Goal: Information Seeking & Learning: Learn about a topic

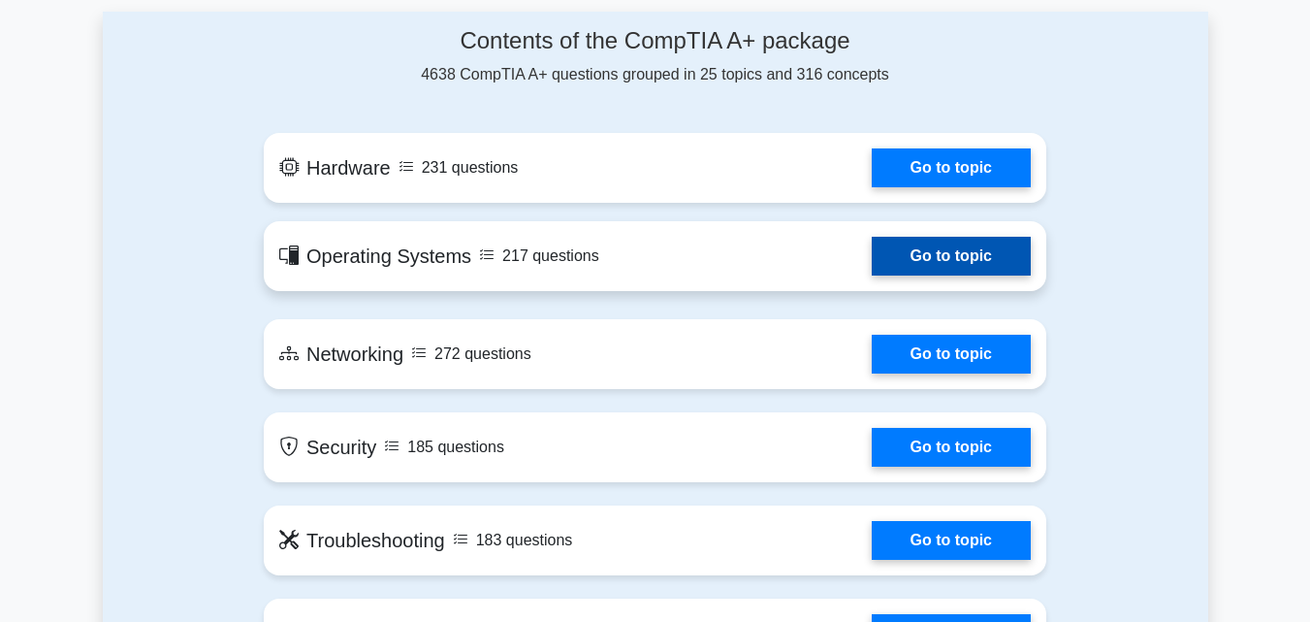
scroll to position [1047, 0]
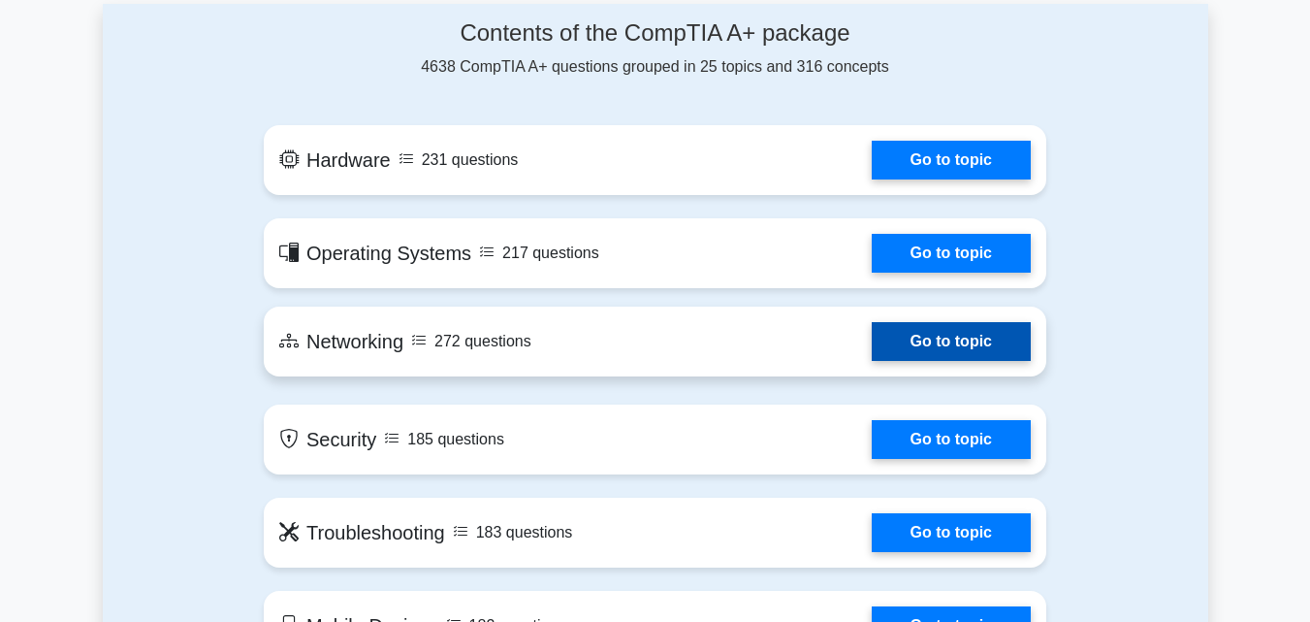
click at [872, 338] on link "Go to topic" at bounding box center [951, 341] width 159 height 39
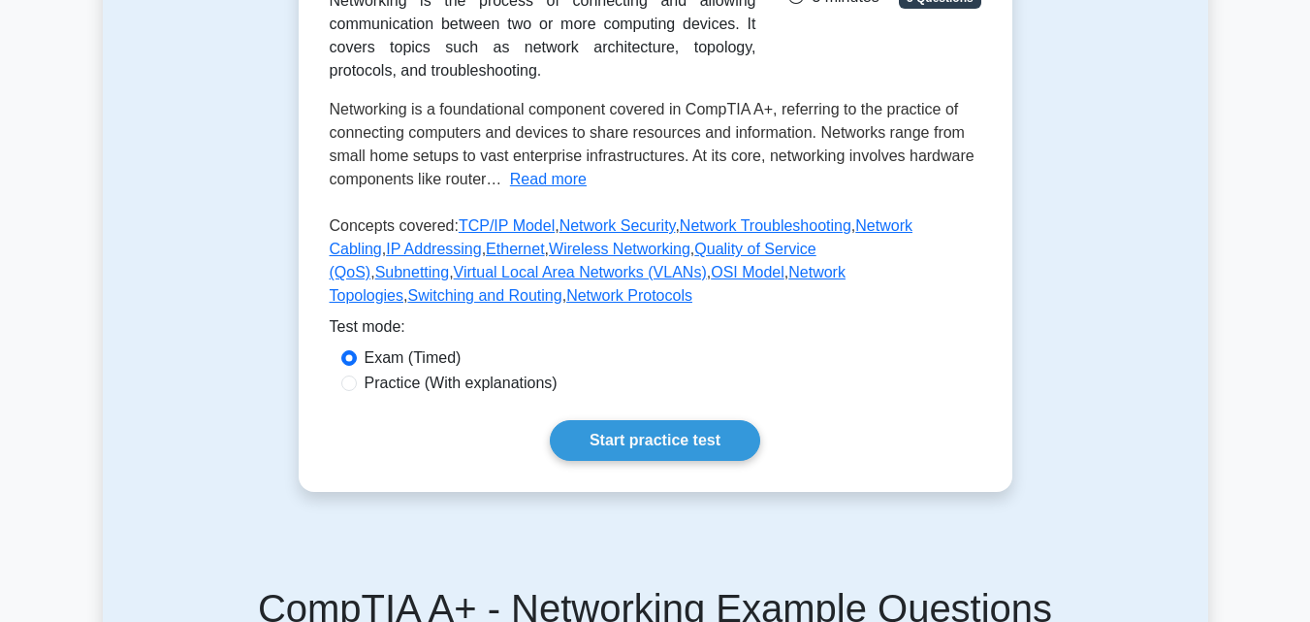
scroll to position [401, 0]
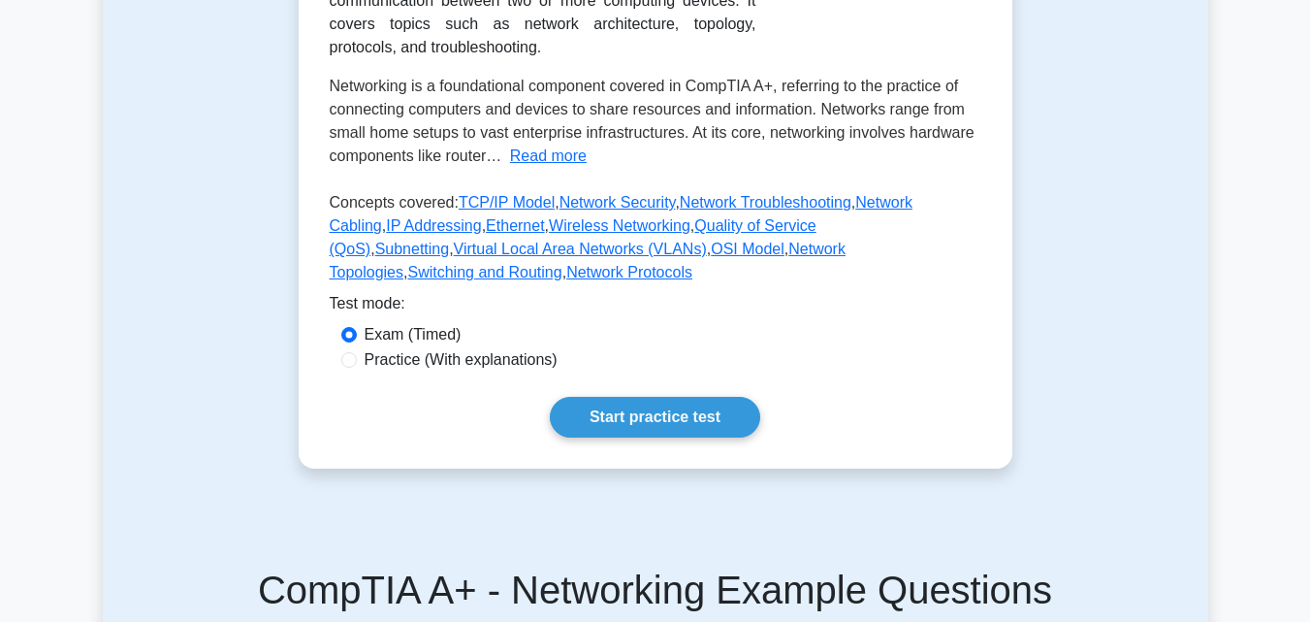
click at [497, 348] on label "Practice (With explanations)" at bounding box center [461, 359] width 193 height 23
click at [357, 352] on input "Practice (With explanations)" at bounding box center [349, 360] width 16 height 16
radio input "true"
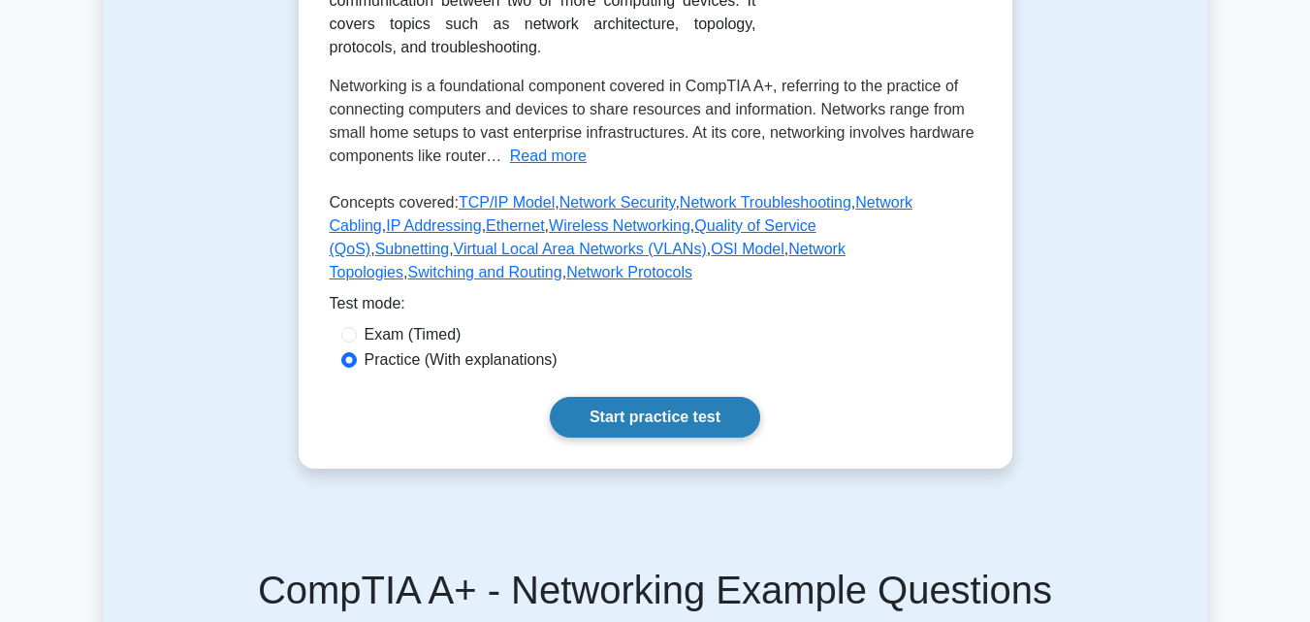
click at [653, 397] on link "Start practice test" at bounding box center [655, 417] width 210 height 41
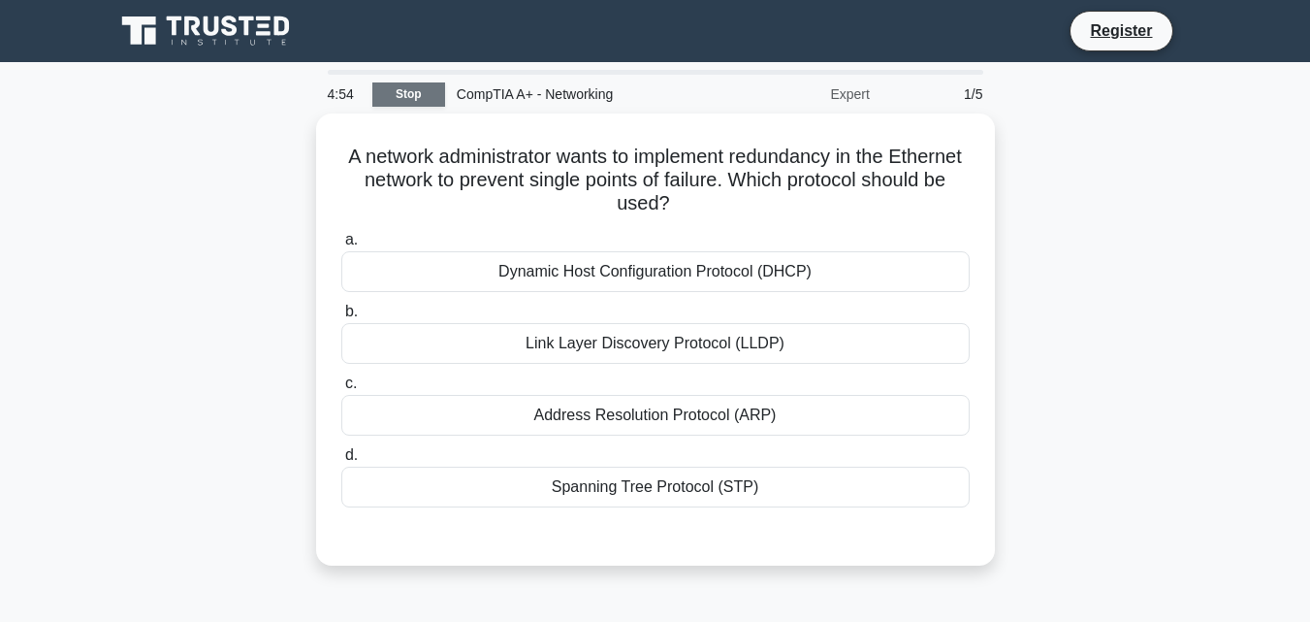
click at [397, 97] on link "Stop" at bounding box center [408, 94] width 73 height 24
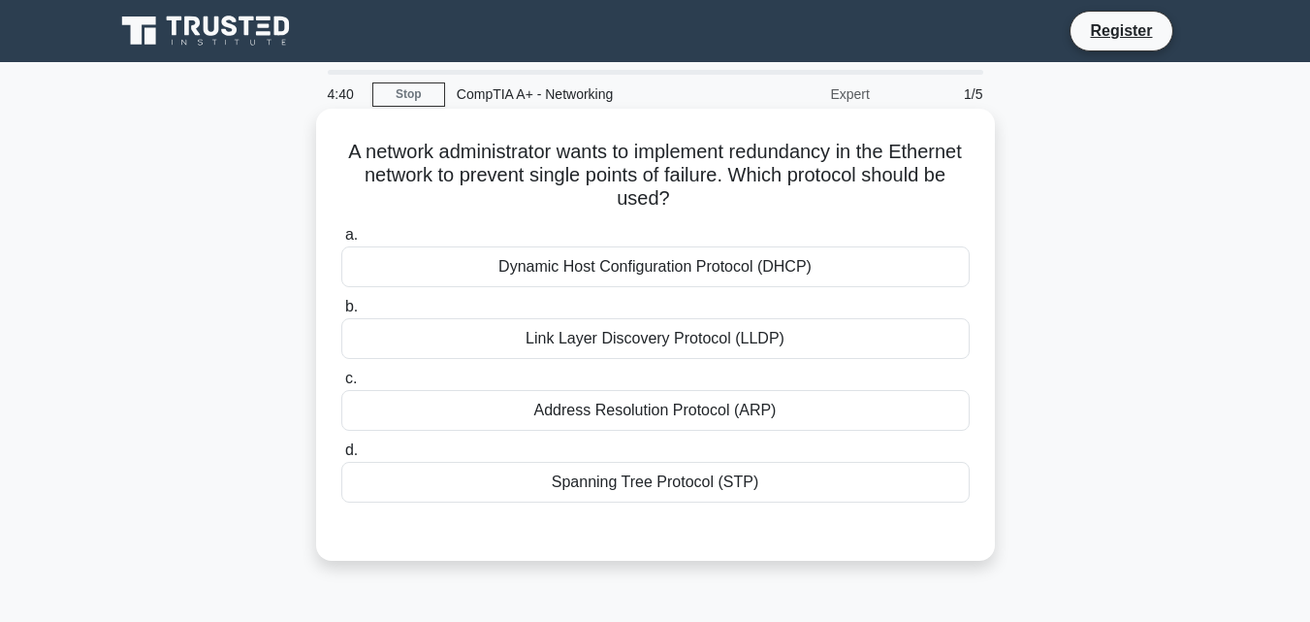
click at [694, 485] on div "Spanning Tree Protocol (STP)" at bounding box center [655, 482] width 628 height 41
click at [341, 457] on input "d. Spanning Tree Protocol (STP)" at bounding box center [341, 450] width 0 height 13
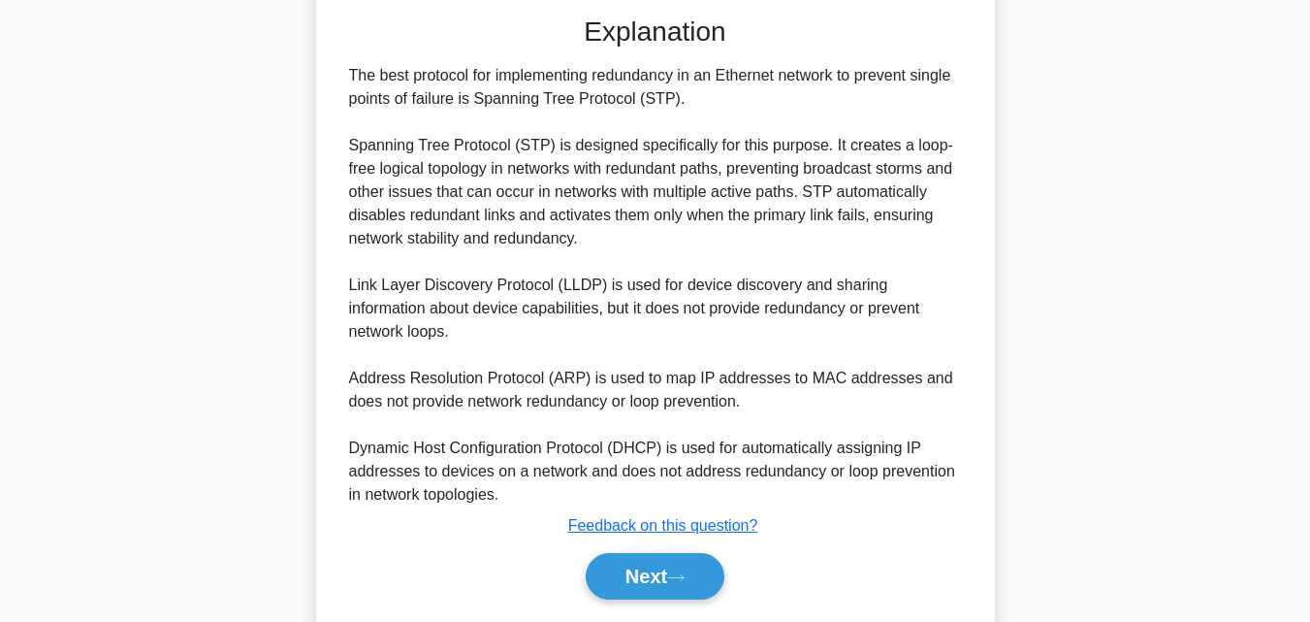
scroll to position [552, 0]
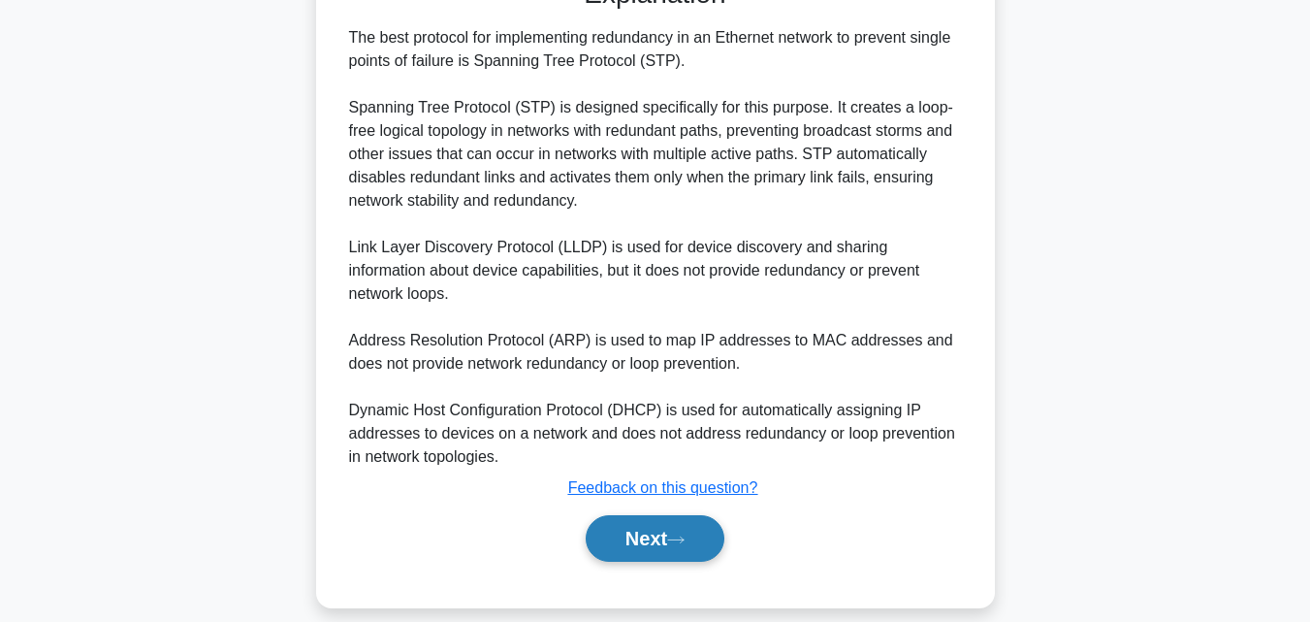
click at [703, 529] on button "Next" at bounding box center [655, 538] width 139 height 47
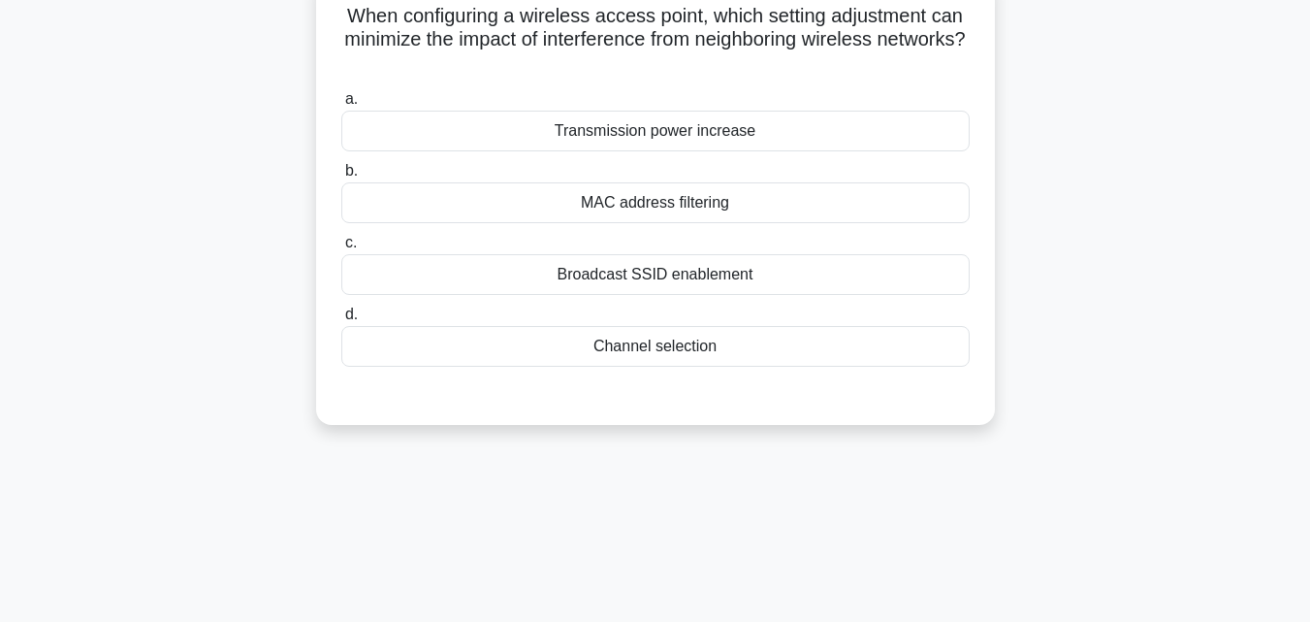
scroll to position [0, 0]
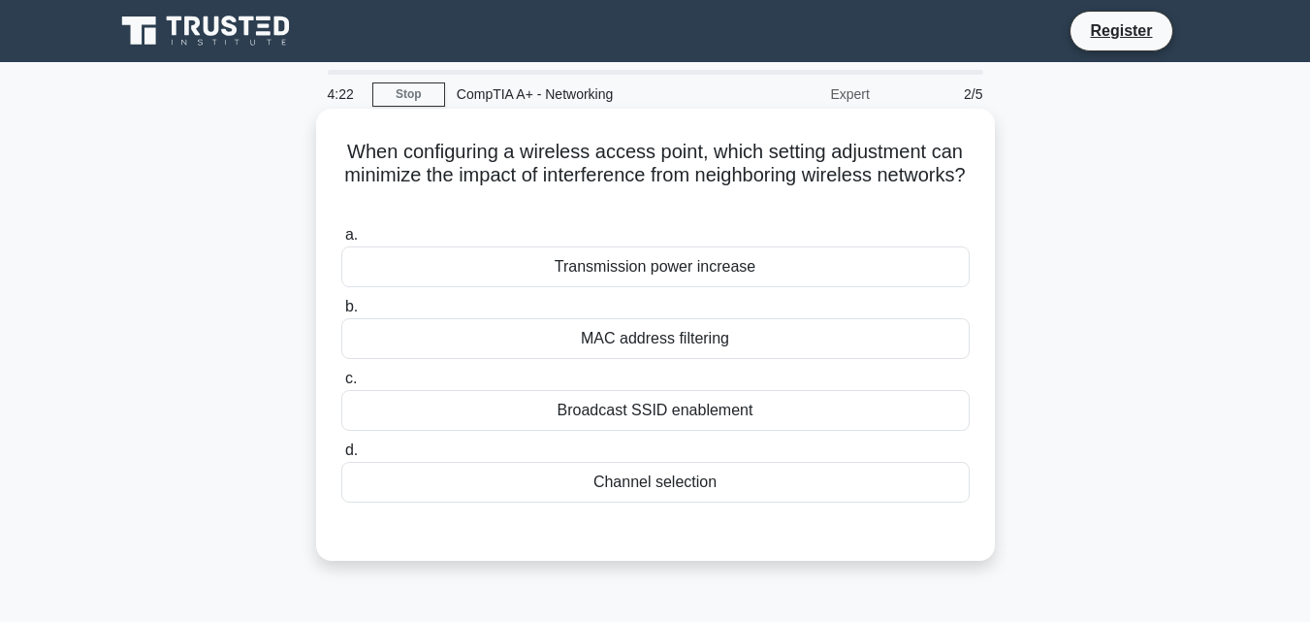
click at [720, 490] on div "Channel selection" at bounding box center [655, 482] width 628 height 41
click at [341, 457] on input "d. Channel selection" at bounding box center [341, 450] width 0 height 13
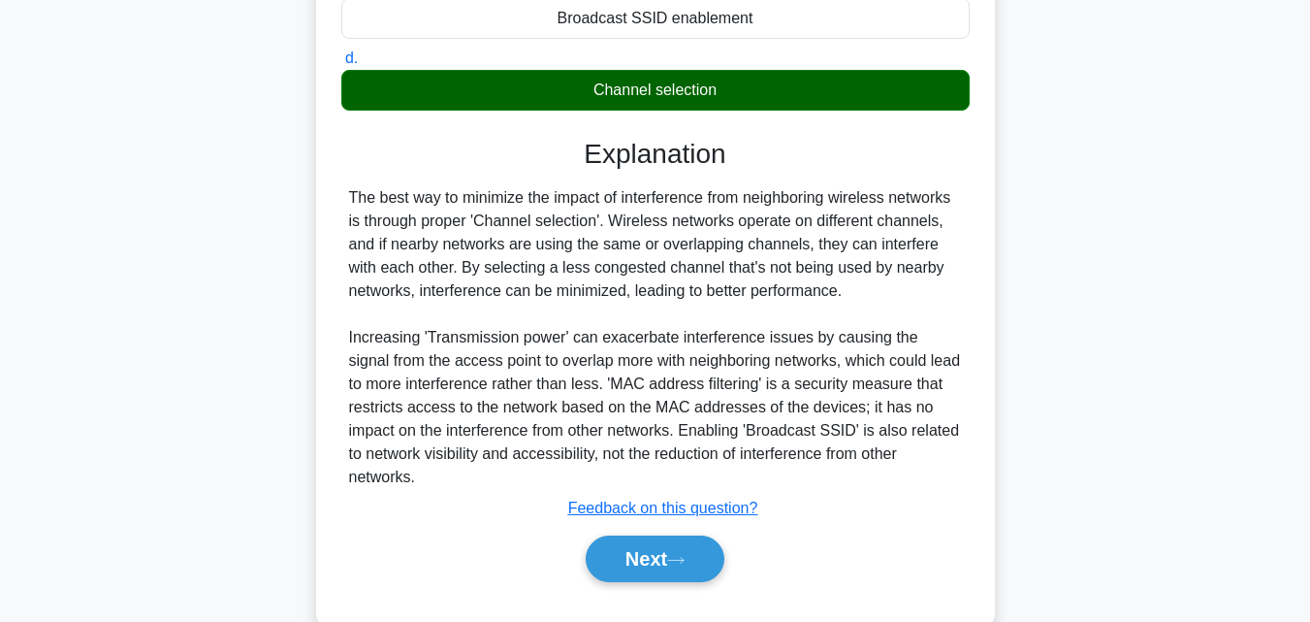
scroll to position [435, 0]
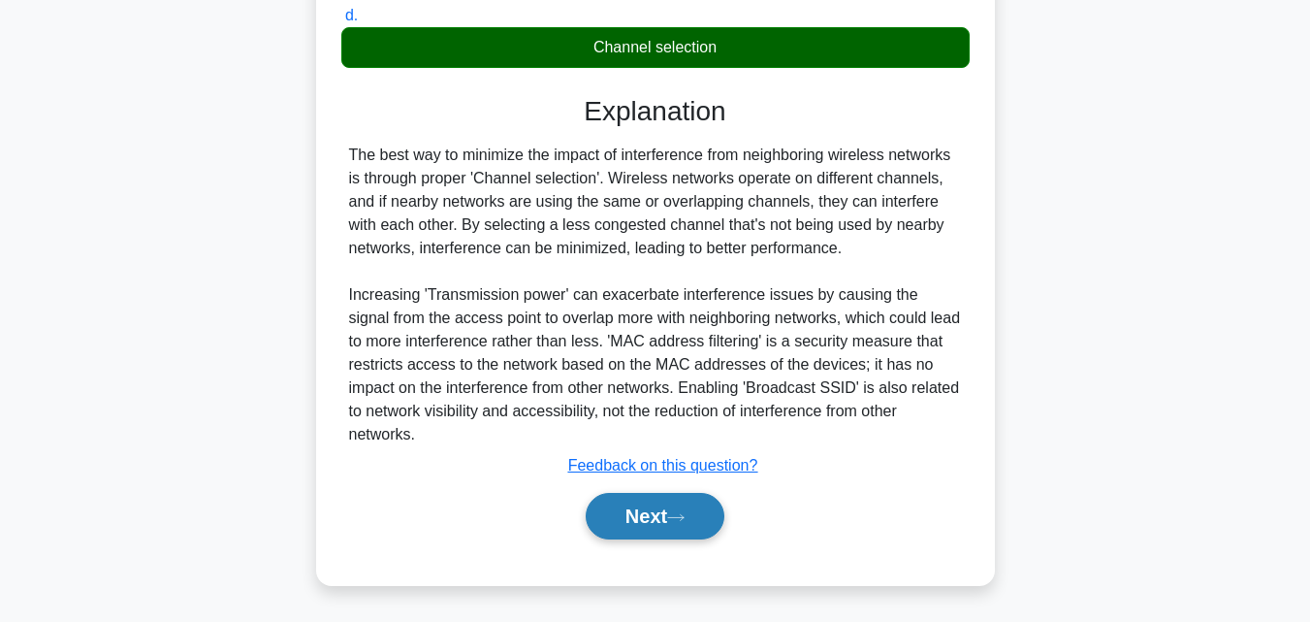
click at [668, 511] on button "Next" at bounding box center [655, 516] width 139 height 47
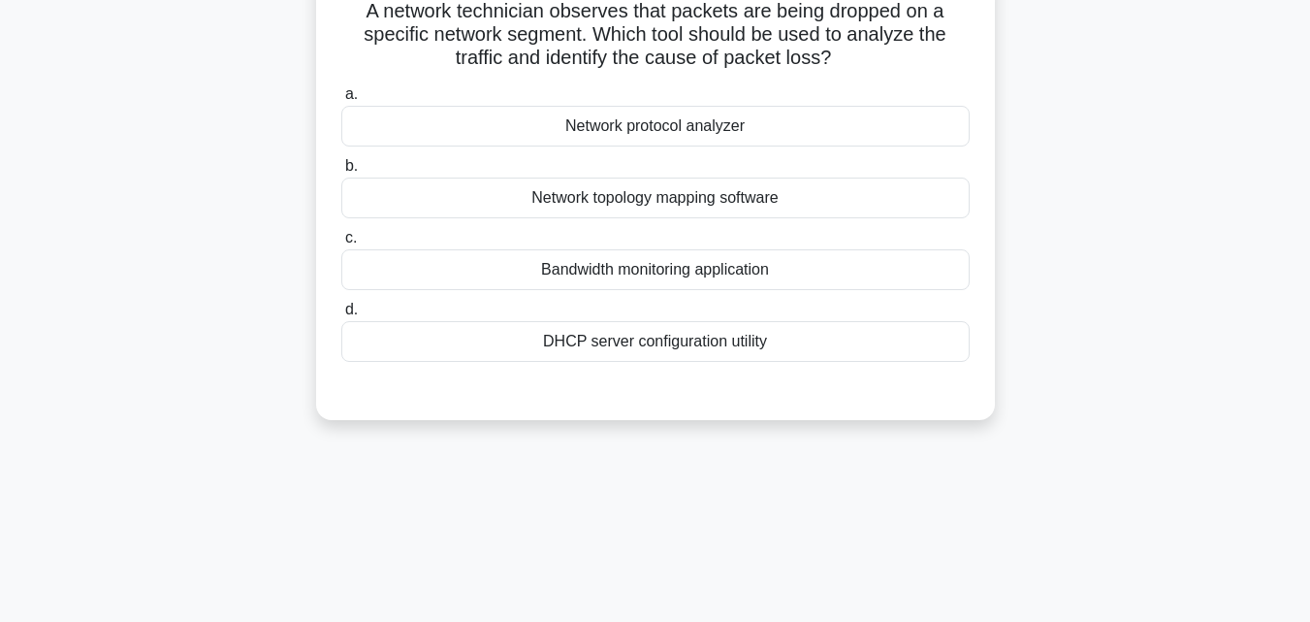
scroll to position [0, 0]
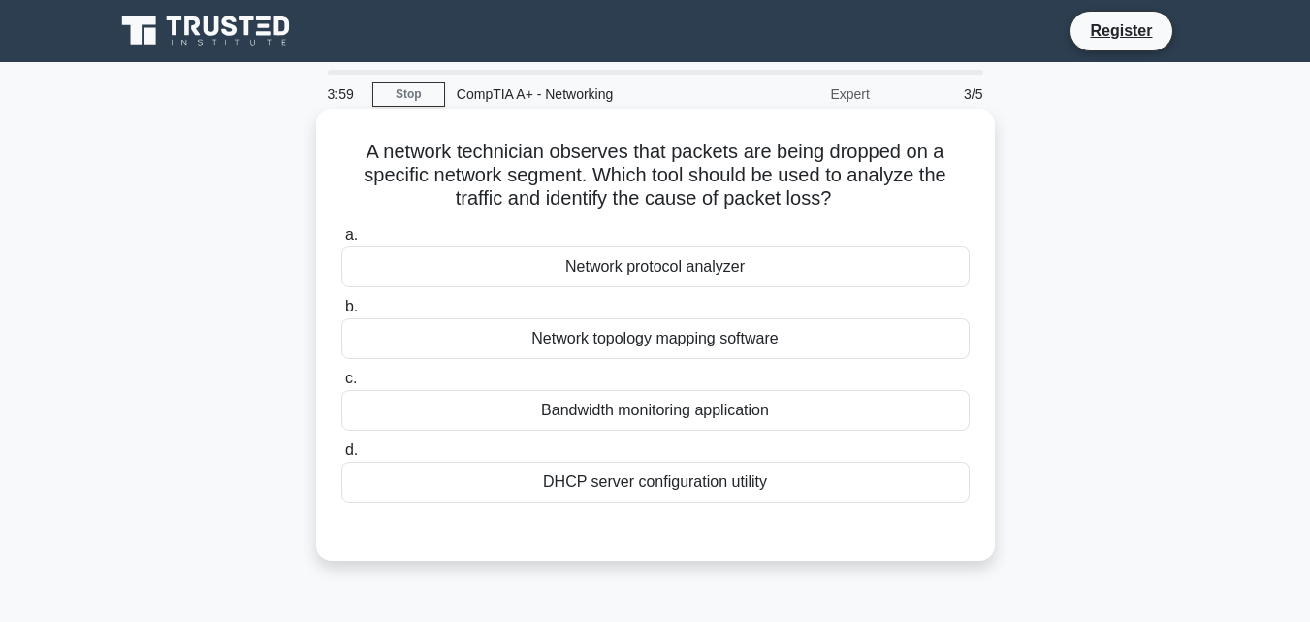
click at [660, 269] on div "Network protocol analyzer" at bounding box center [655, 266] width 628 height 41
click at [341, 241] on input "a. Network protocol analyzer" at bounding box center [341, 235] width 0 height 13
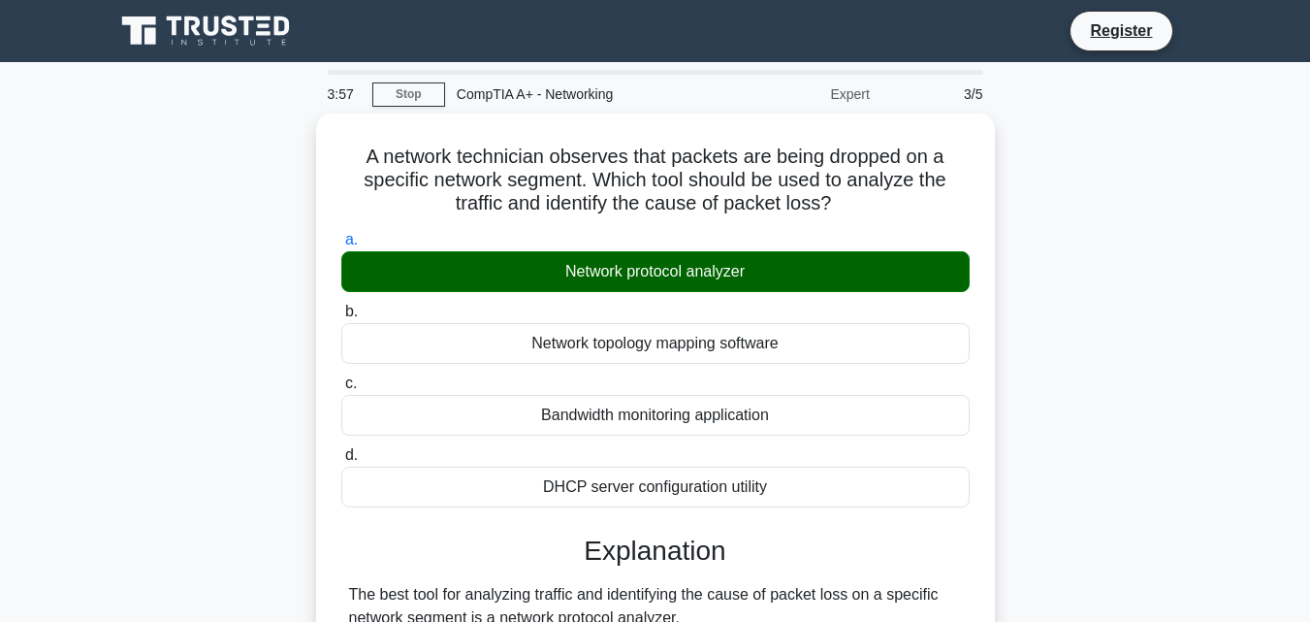
scroll to position [543, 0]
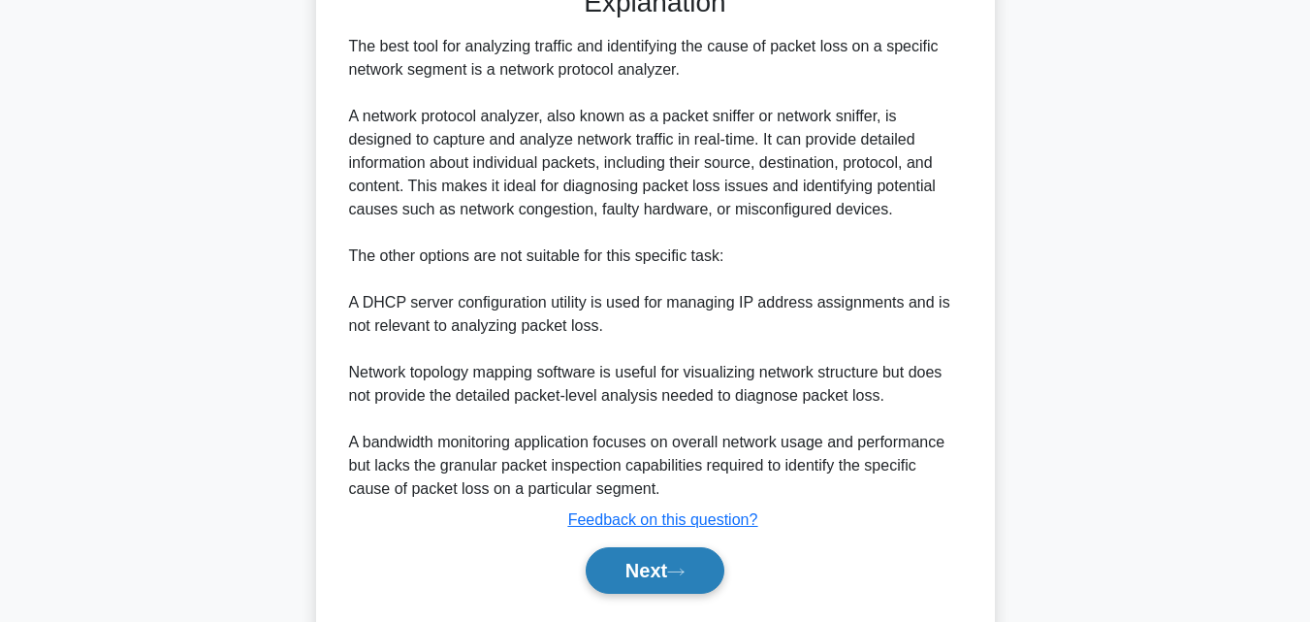
click at [697, 573] on button "Next" at bounding box center [655, 570] width 139 height 47
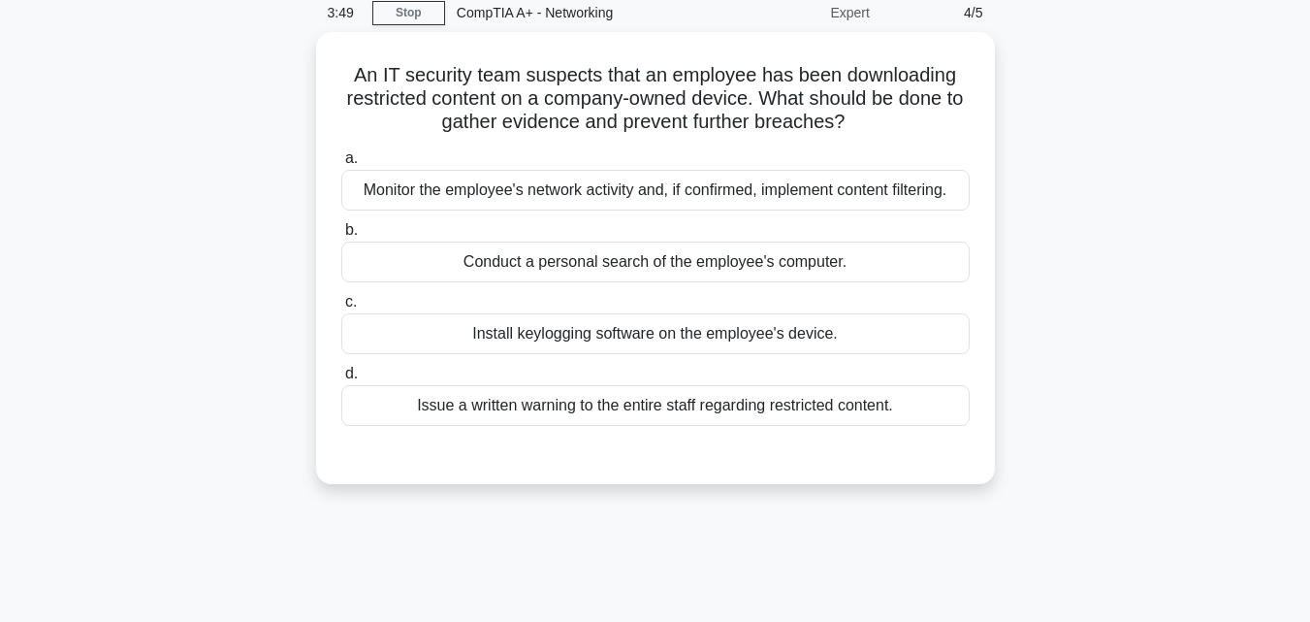
scroll to position [75, 0]
click at [570, 203] on div "Monitor the employee's network activity and, if confirmed, implement content fi…" at bounding box center [655, 192] width 628 height 41
click at [341, 167] on input "a. Monitor the employee's network activity and, if confirmed, implement content…" at bounding box center [341, 160] width 0 height 13
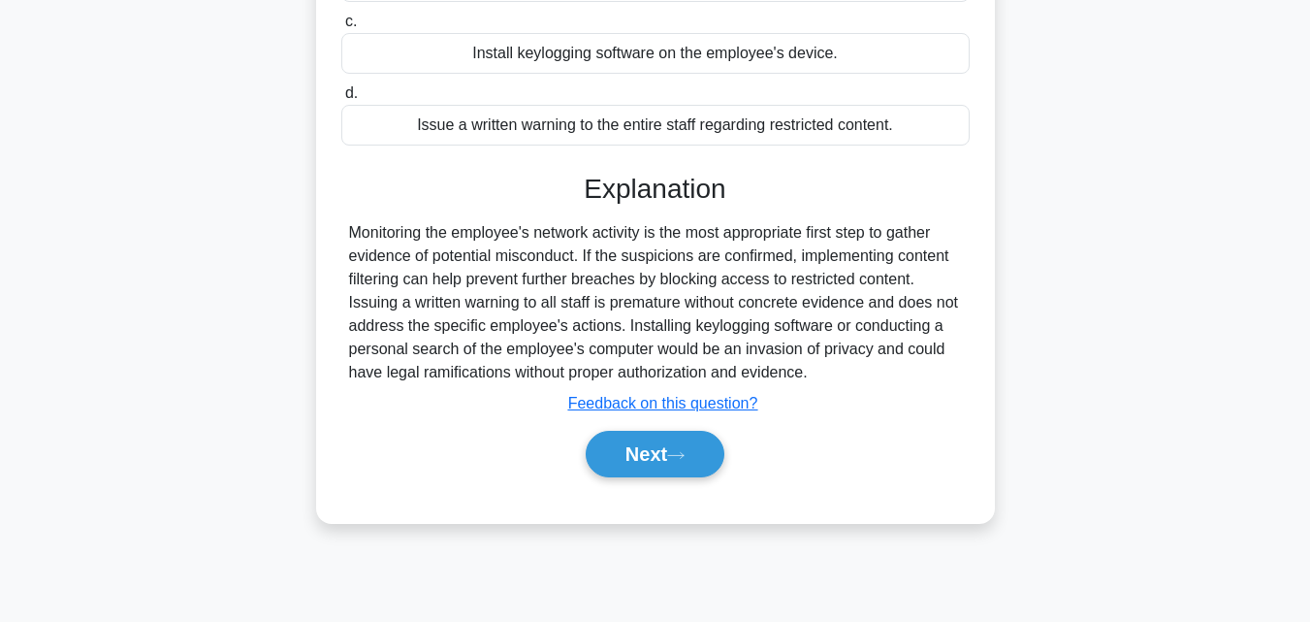
scroll to position [426, 0]
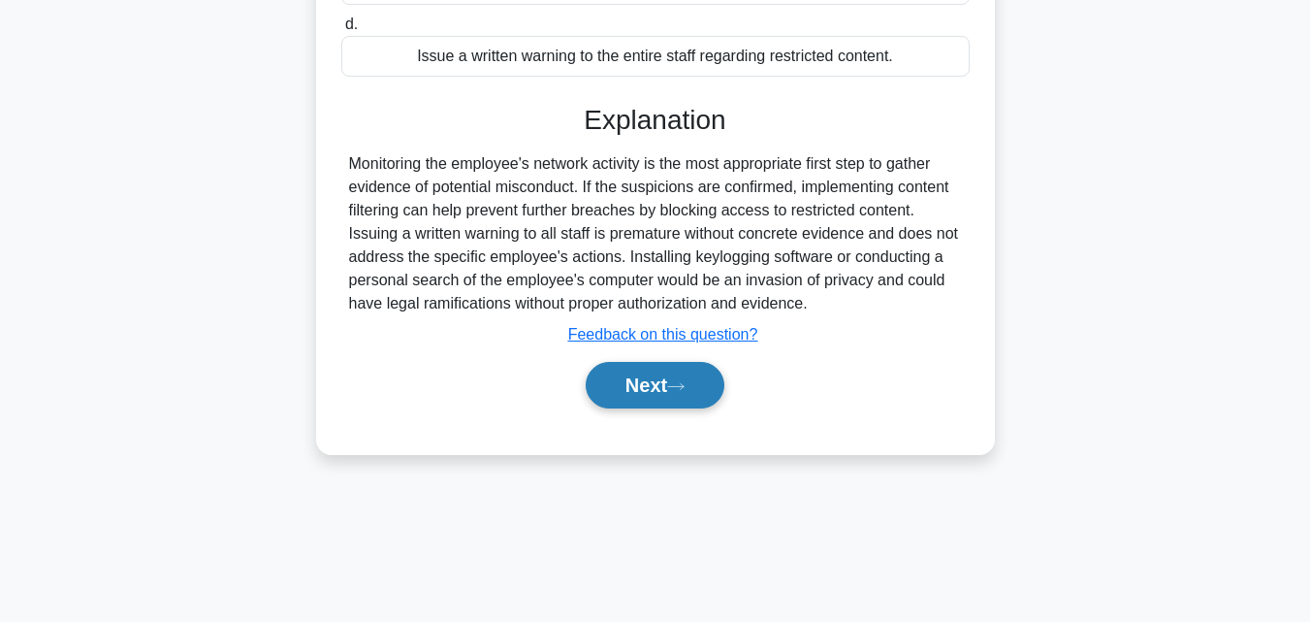
click at [622, 403] on button "Next" at bounding box center [655, 385] width 139 height 47
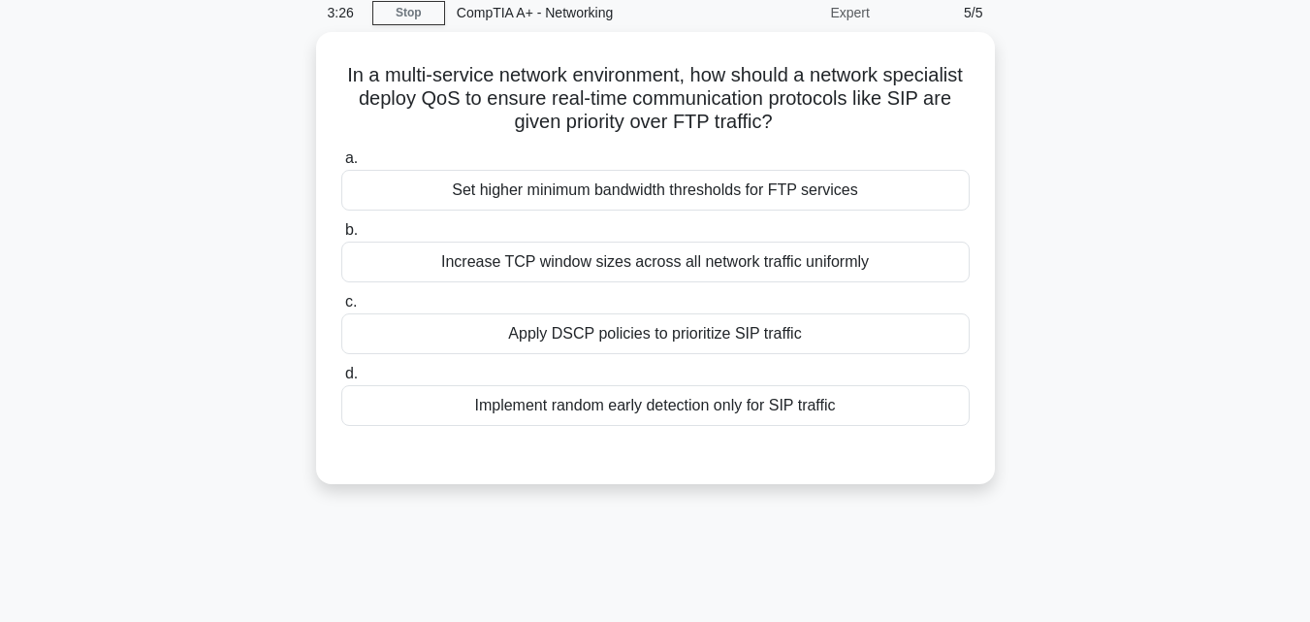
scroll to position [0, 0]
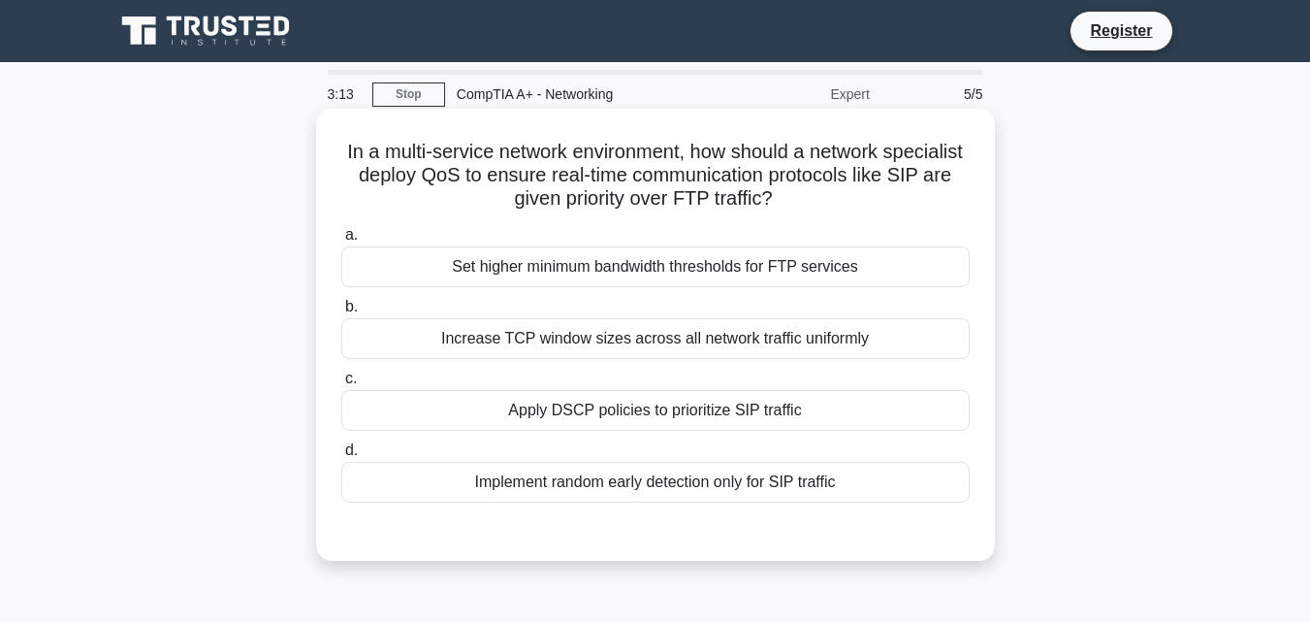
click at [724, 481] on div "Implement random early detection only for SIP traffic" at bounding box center [655, 482] width 628 height 41
click at [341, 457] on input "d. Implement random early detection only for SIP traffic" at bounding box center [341, 450] width 0 height 13
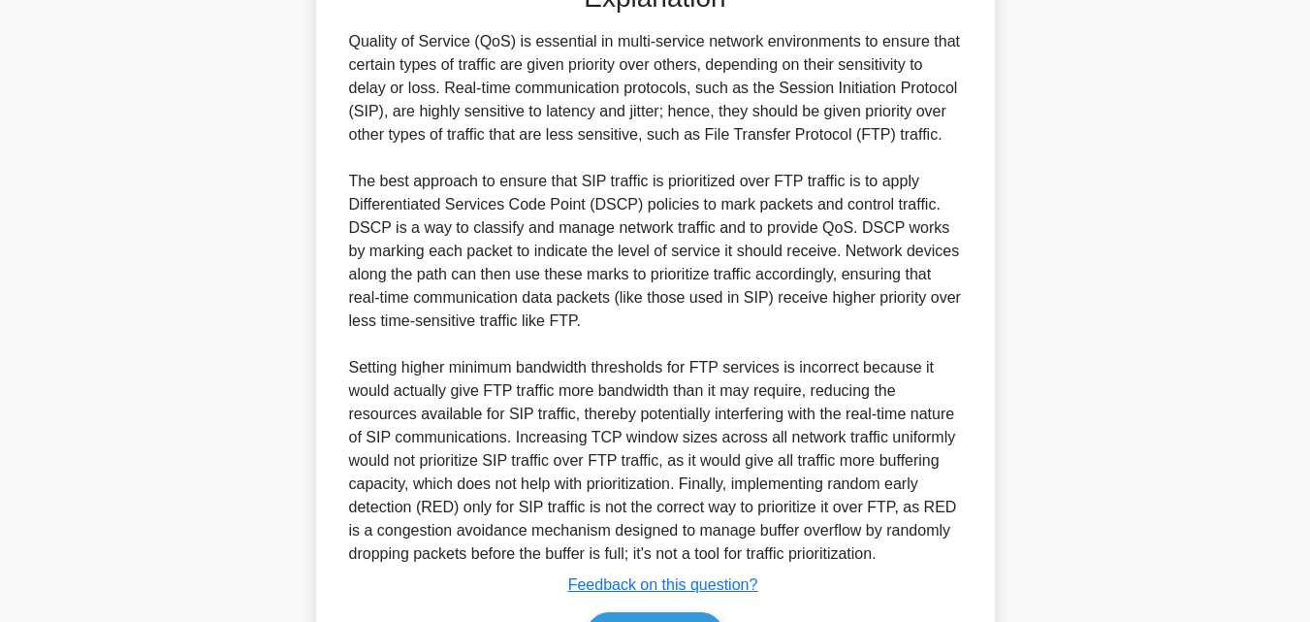
scroll to position [670, 0]
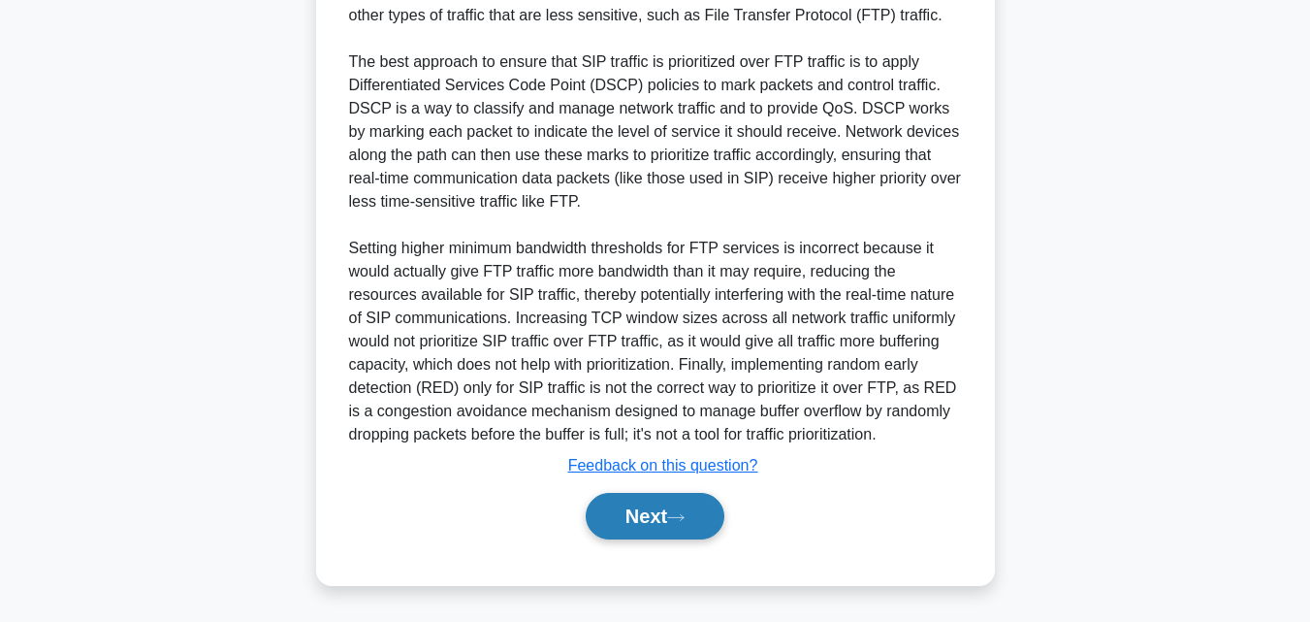
click at [658, 510] on button "Next" at bounding box center [655, 516] width 139 height 47
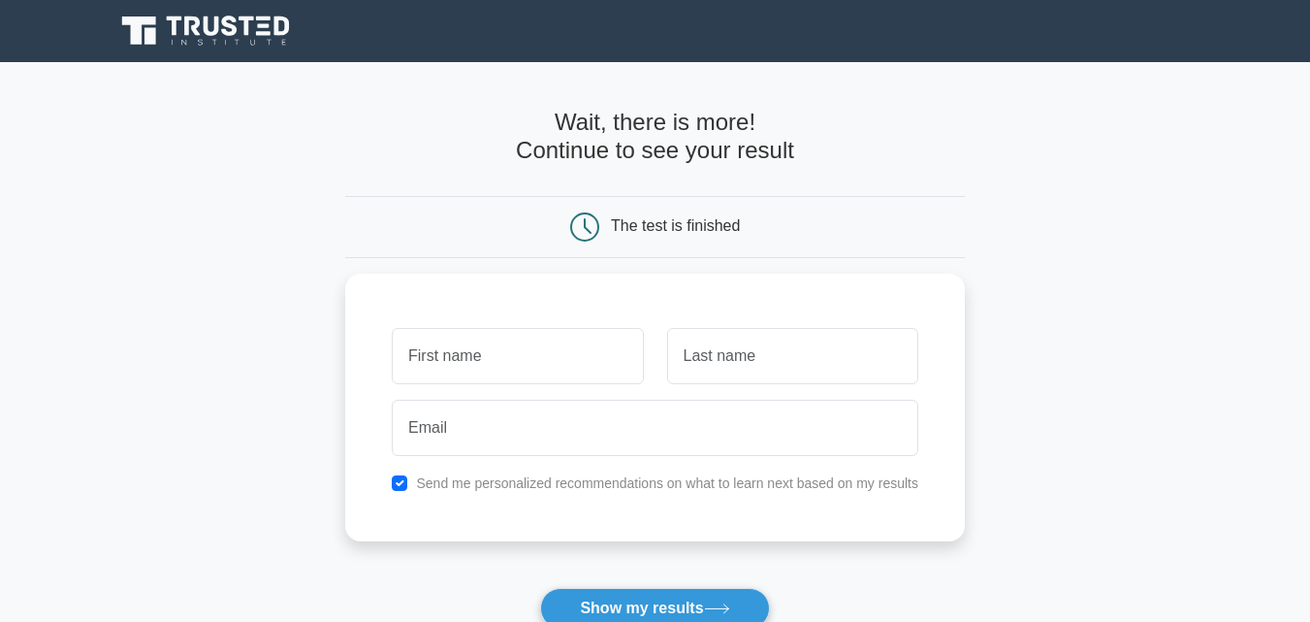
click at [191, 26] on icon at bounding box center [207, 31] width 186 height 37
